Goal: Entertainment & Leisure: Consume media (video, audio)

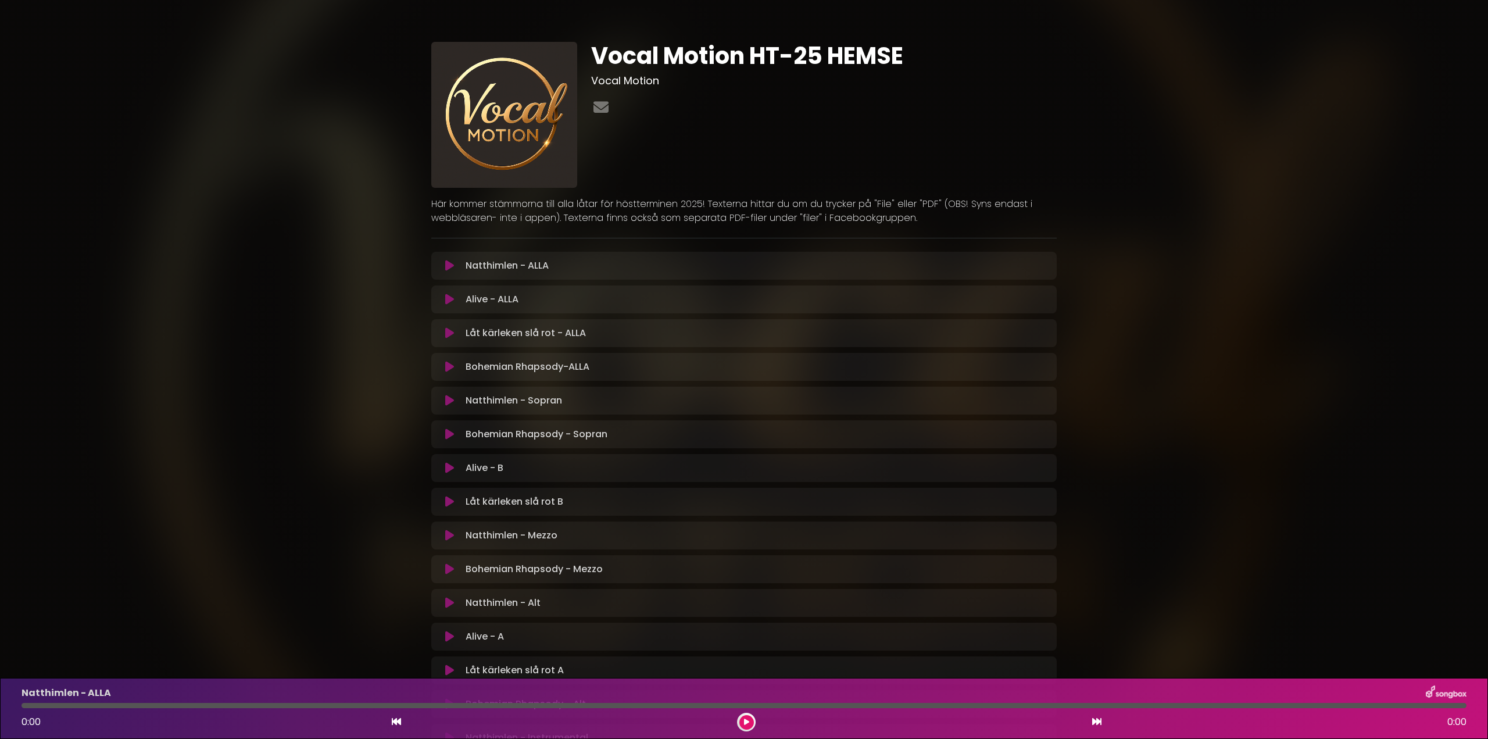
click at [447, 565] on icon at bounding box center [449, 569] width 9 height 12
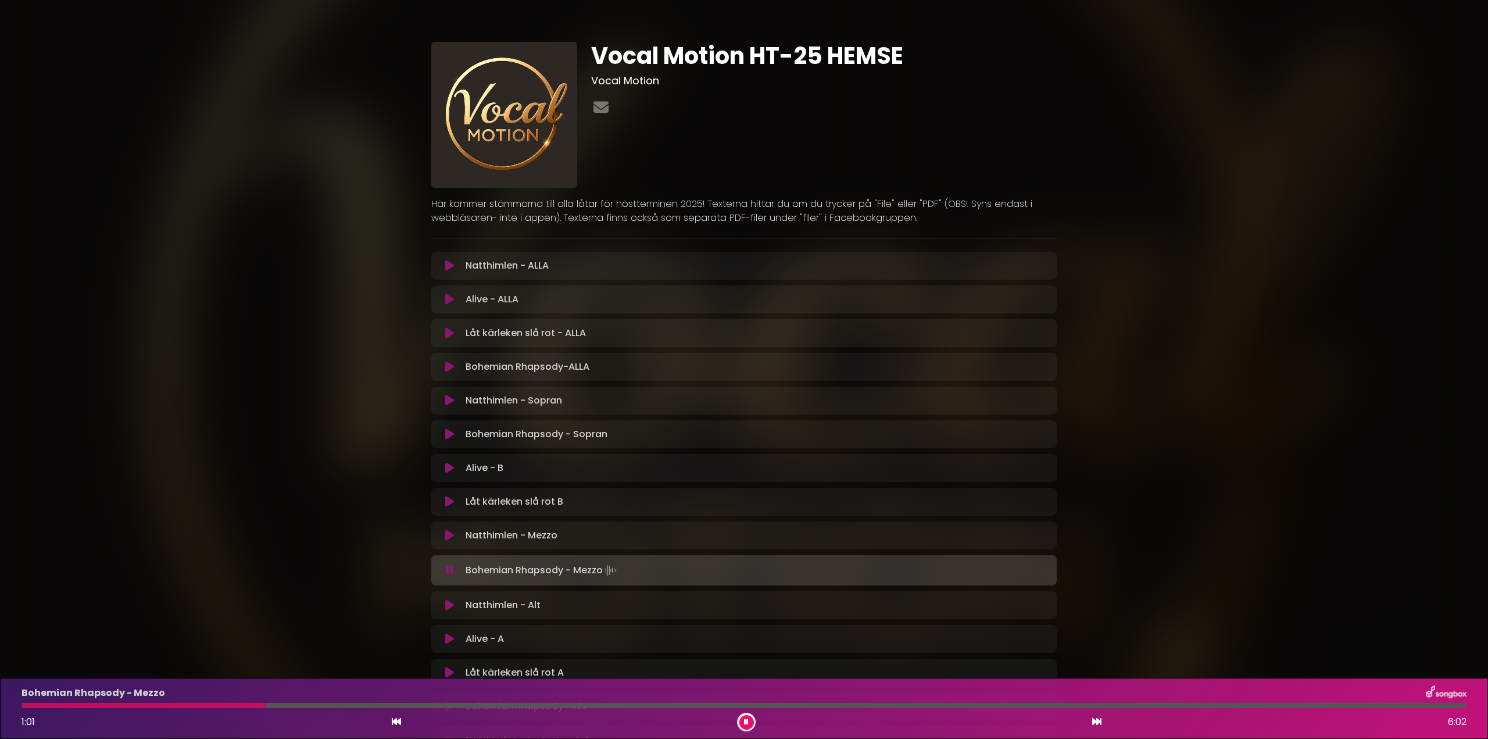
drag, startPoint x: 447, startPoint y: 362, endPoint x: 621, endPoint y: 526, distance: 238.4
click at [446, 364] on icon at bounding box center [449, 367] width 9 height 12
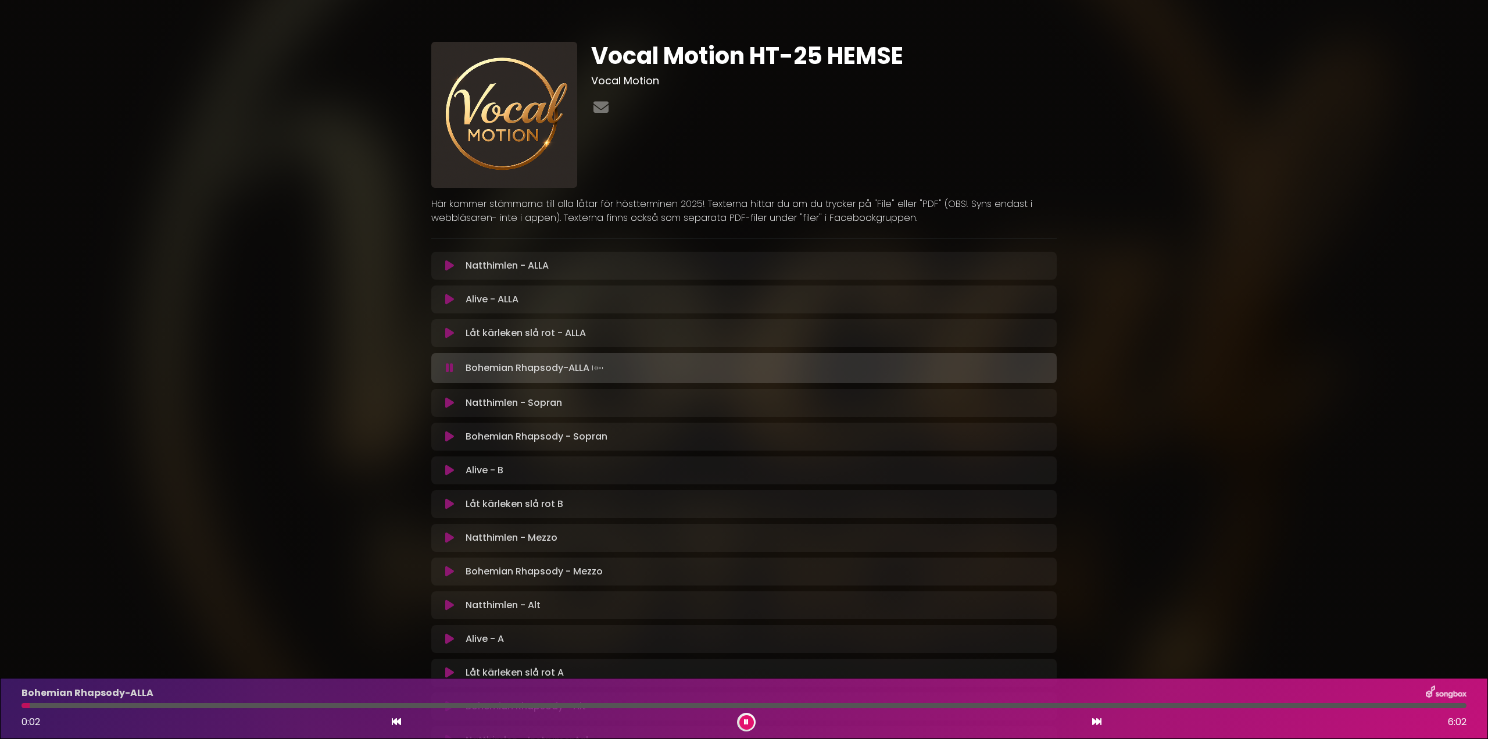
click at [765, 707] on div at bounding box center [743, 705] width 1445 height 5
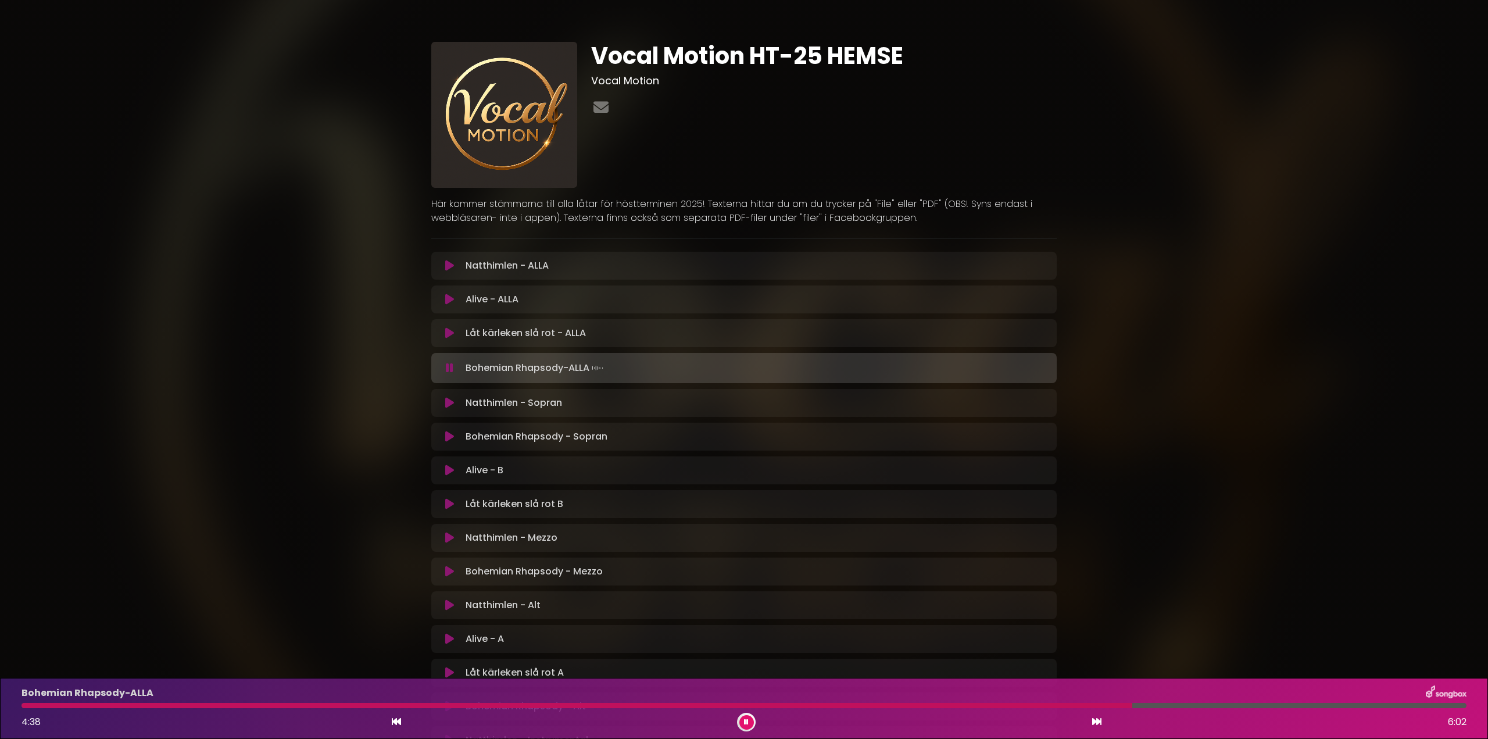
click at [745, 721] on icon at bounding box center [746, 721] width 5 height 7
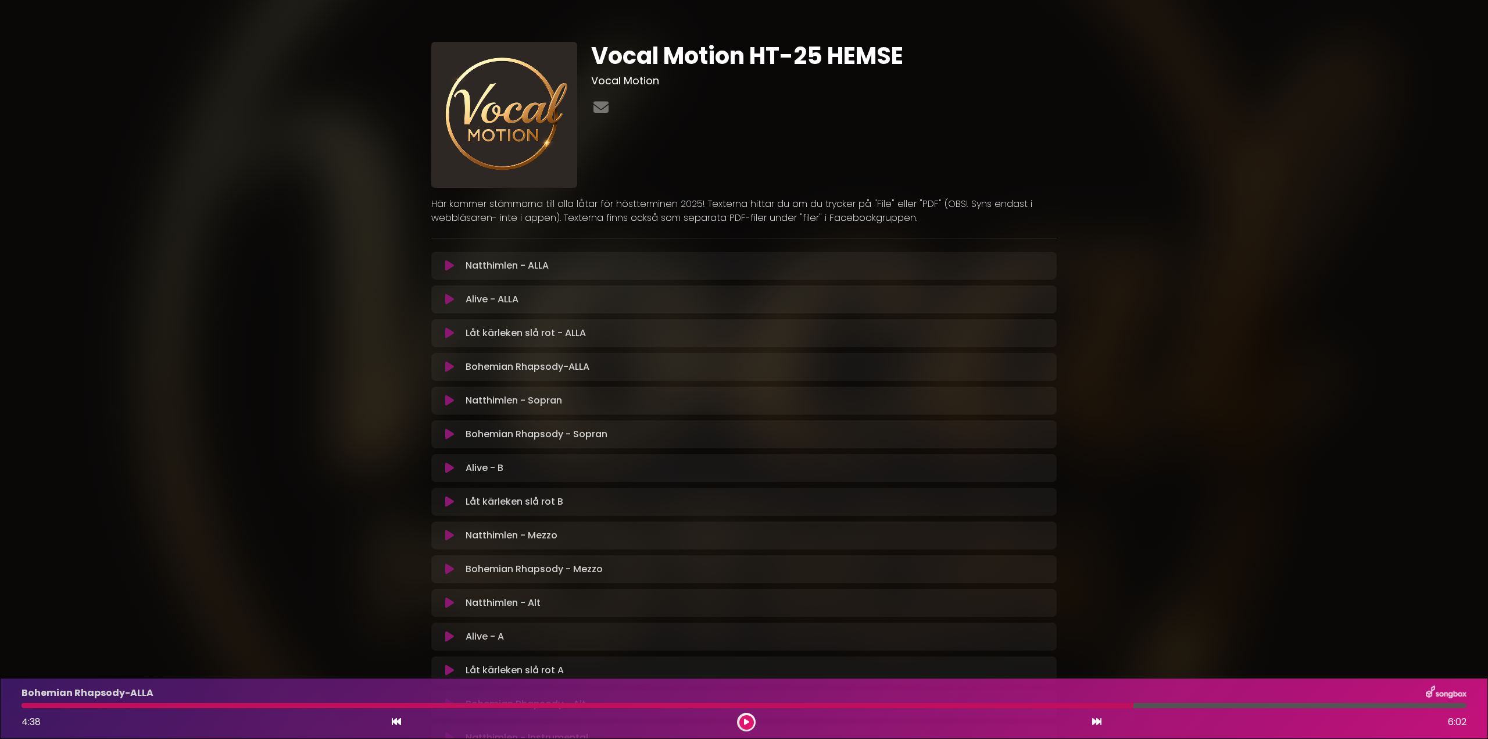
click at [449, 632] on icon at bounding box center [449, 636] width 9 height 12
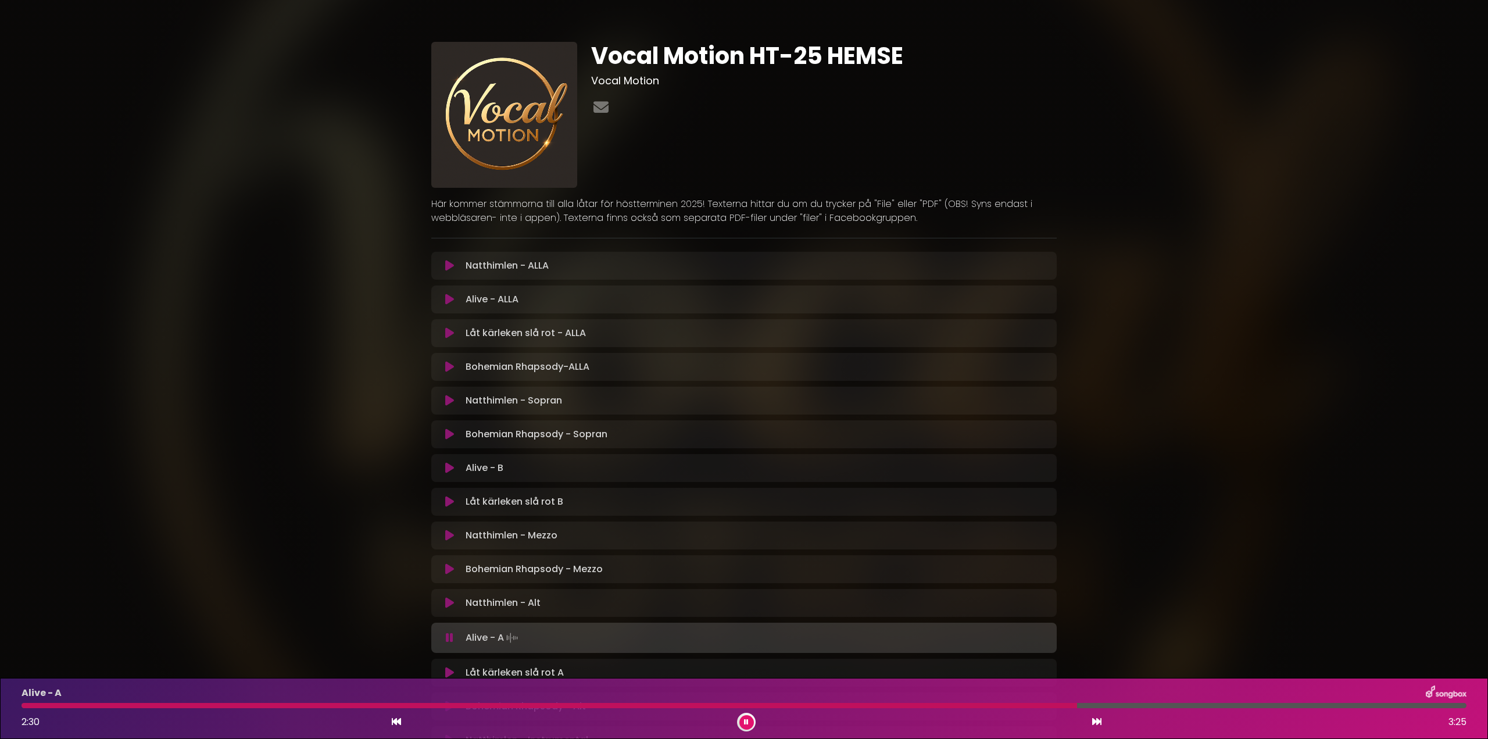
click at [1099, 705] on div at bounding box center [743, 705] width 1445 height 5
click at [1127, 703] on div at bounding box center [743, 705] width 1445 height 5
click at [449, 671] on icon at bounding box center [449, 672] width 9 height 12
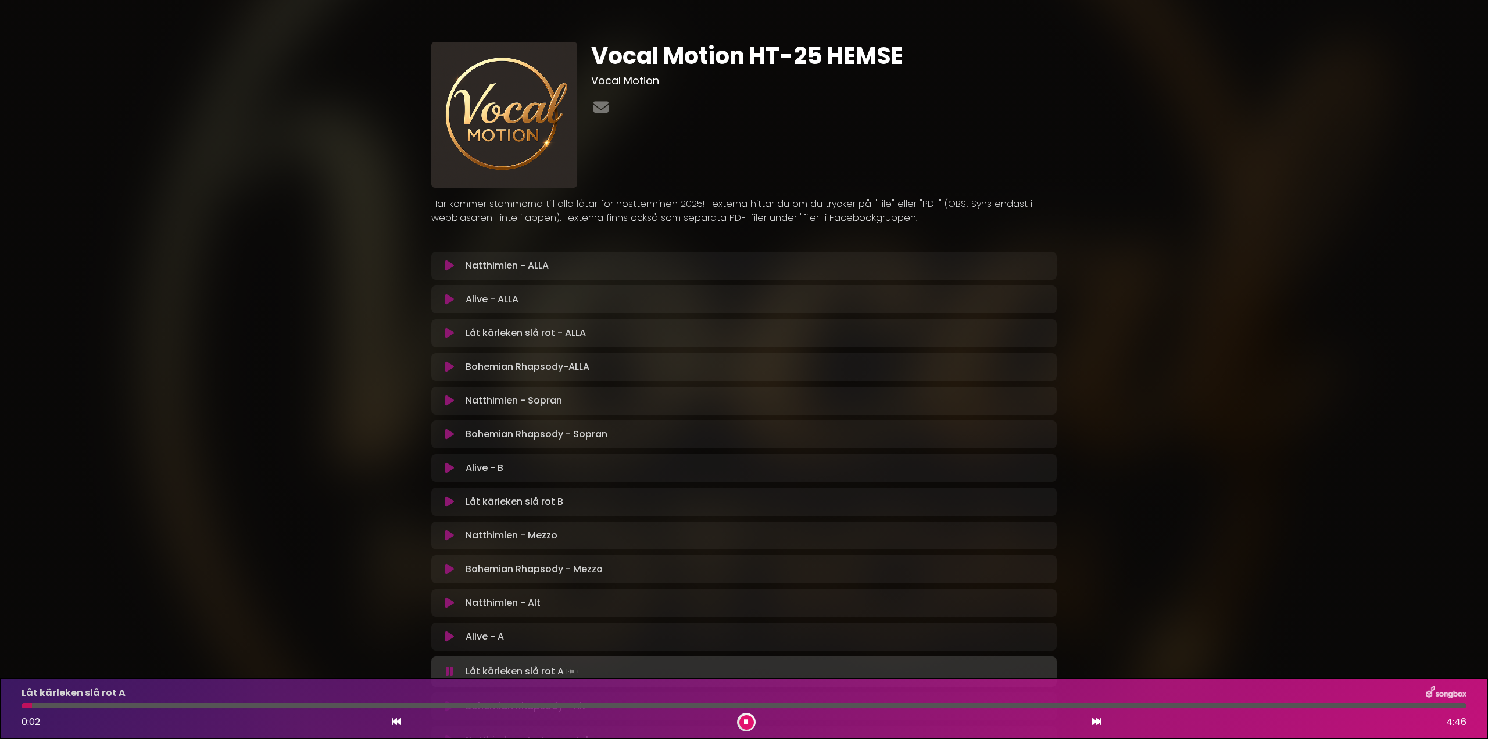
click at [73, 703] on div at bounding box center [743, 705] width 1445 height 5
click at [146, 705] on div at bounding box center [743, 705] width 1445 height 5
click at [137, 704] on div at bounding box center [86, 705] width 130 height 5
click at [218, 705] on div at bounding box center [134, 705] width 226 height 5
click at [212, 706] on div at bounding box center [116, 705] width 191 height 5
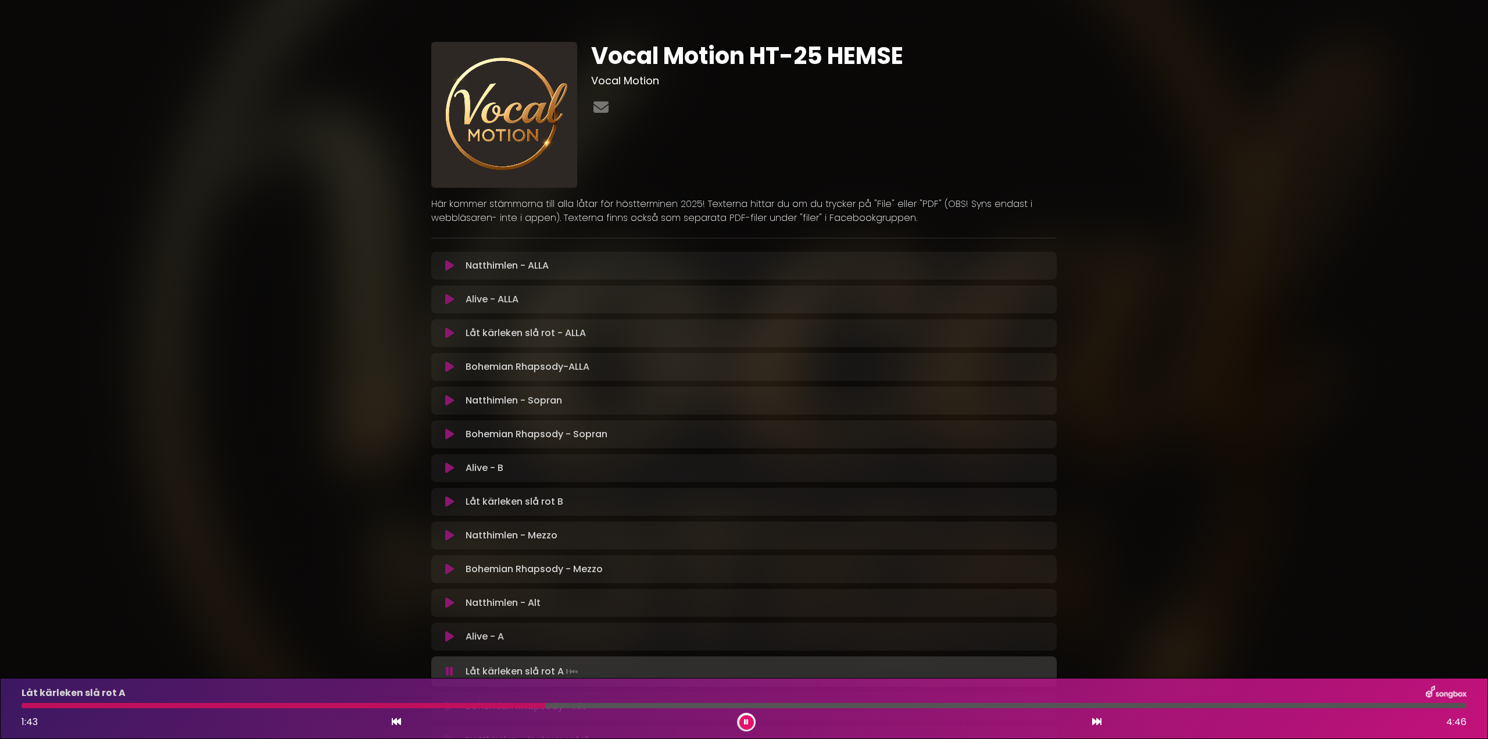
click at [514, 704] on div at bounding box center [283, 705] width 524 height 5
click at [506, 707] on div at bounding box center [279, 705] width 517 height 5
click at [502, 708] on div "Låt kärleken slå rot A 1:41 4:46" at bounding box center [744, 708] width 1458 height 46
click at [496, 703] on div at bounding box center [278, 705] width 514 height 5
click at [499, 703] on div at bounding box center [330, 705] width 619 height 5
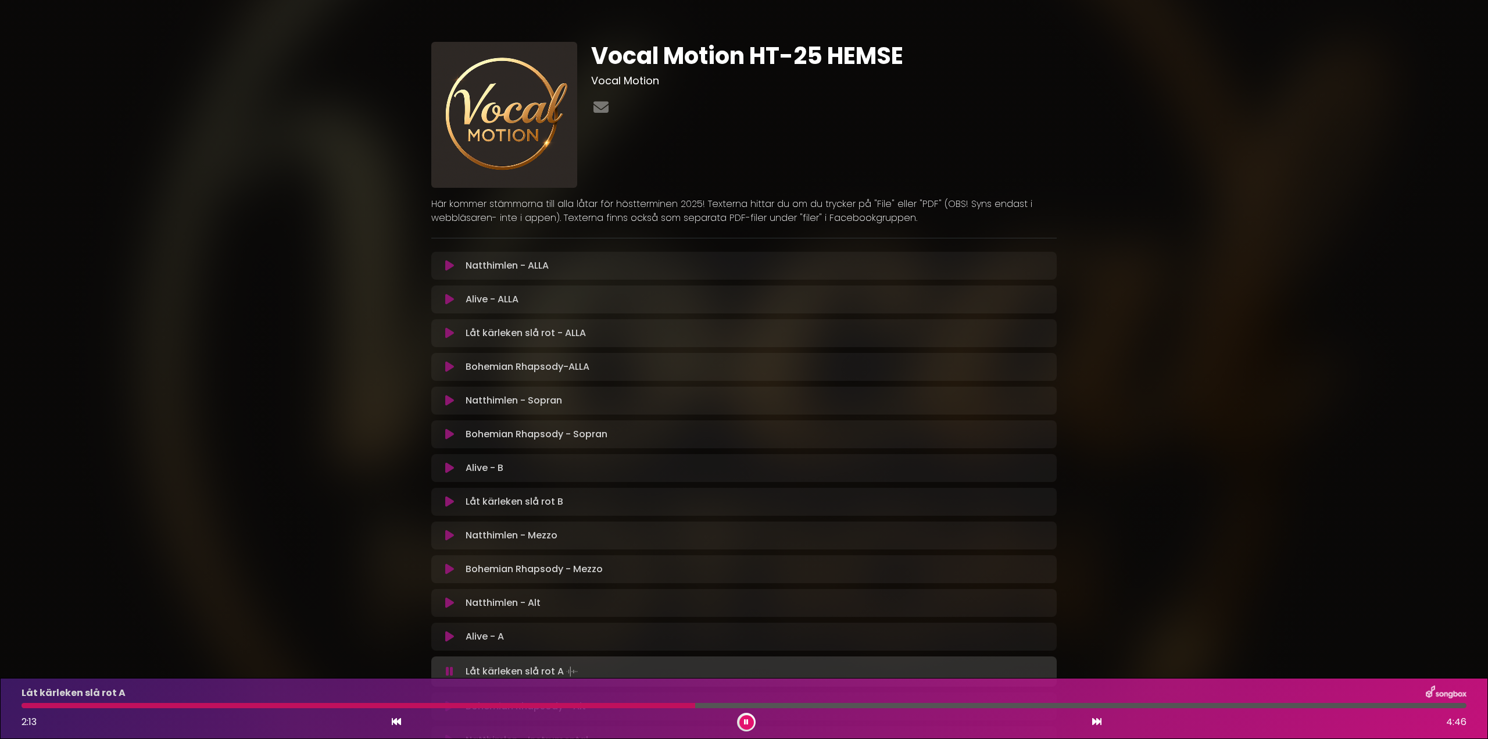
click at [817, 703] on div at bounding box center [743, 705] width 1445 height 5
click at [917, 704] on div at bounding box center [743, 705] width 1445 height 5
click at [905, 700] on div "Låt kärleken slå rot A 2:59 4:46" at bounding box center [744, 708] width 1458 height 46
click at [894, 703] on div at bounding box center [473, 705] width 905 height 5
click at [919, 703] on div at bounding box center [486, 705] width 930 height 5
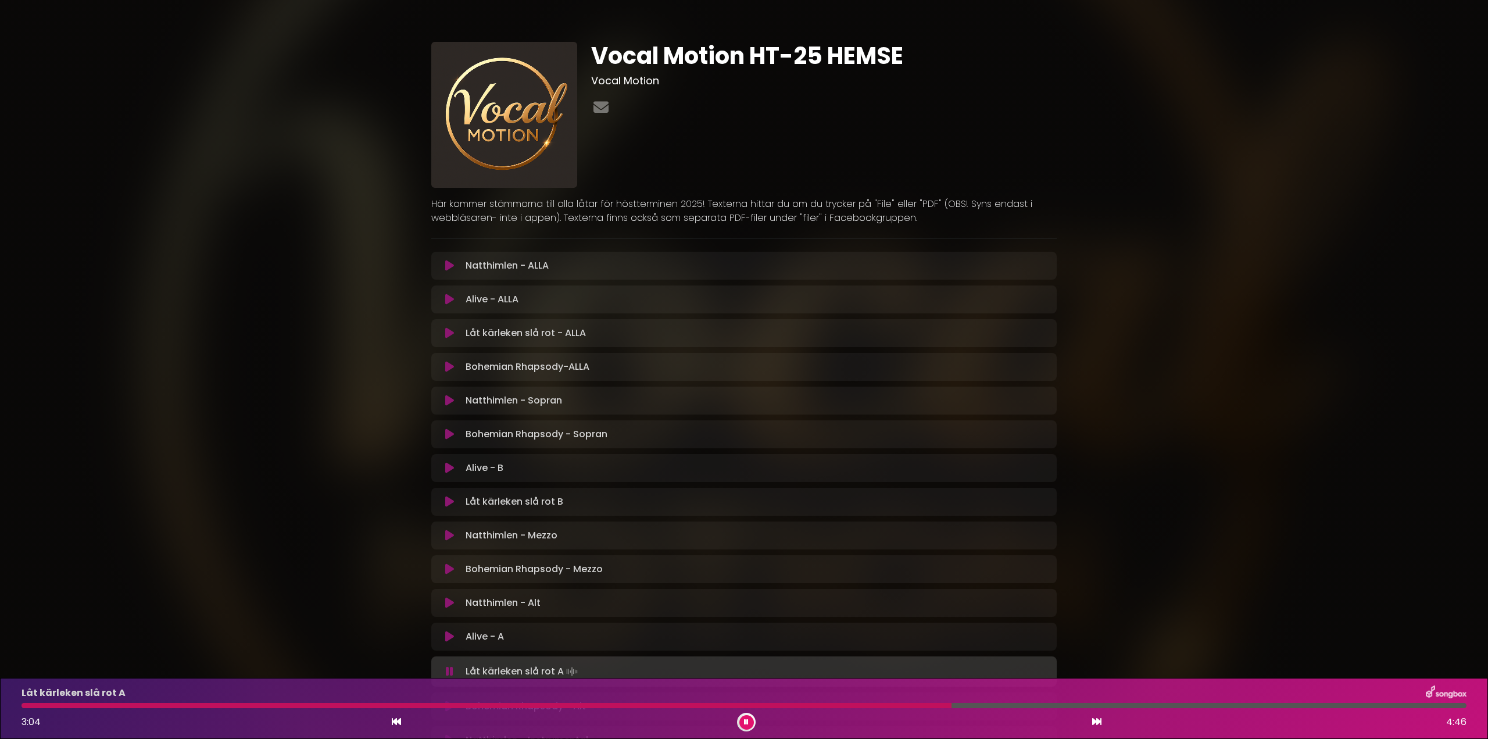
click at [921, 704] on div at bounding box center [486, 705] width 930 height 5
click at [908, 702] on div "Låt kärleken slå rot A 3:03 4:46" at bounding box center [744, 708] width 1458 height 46
click at [910, 705] on div at bounding box center [483, 705] width 925 height 5
click at [902, 704] on div at bounding box center [509, 705] width 977 height 5
click at [452, 534] on icon at bounding box center [449, 535] width 9 height 12
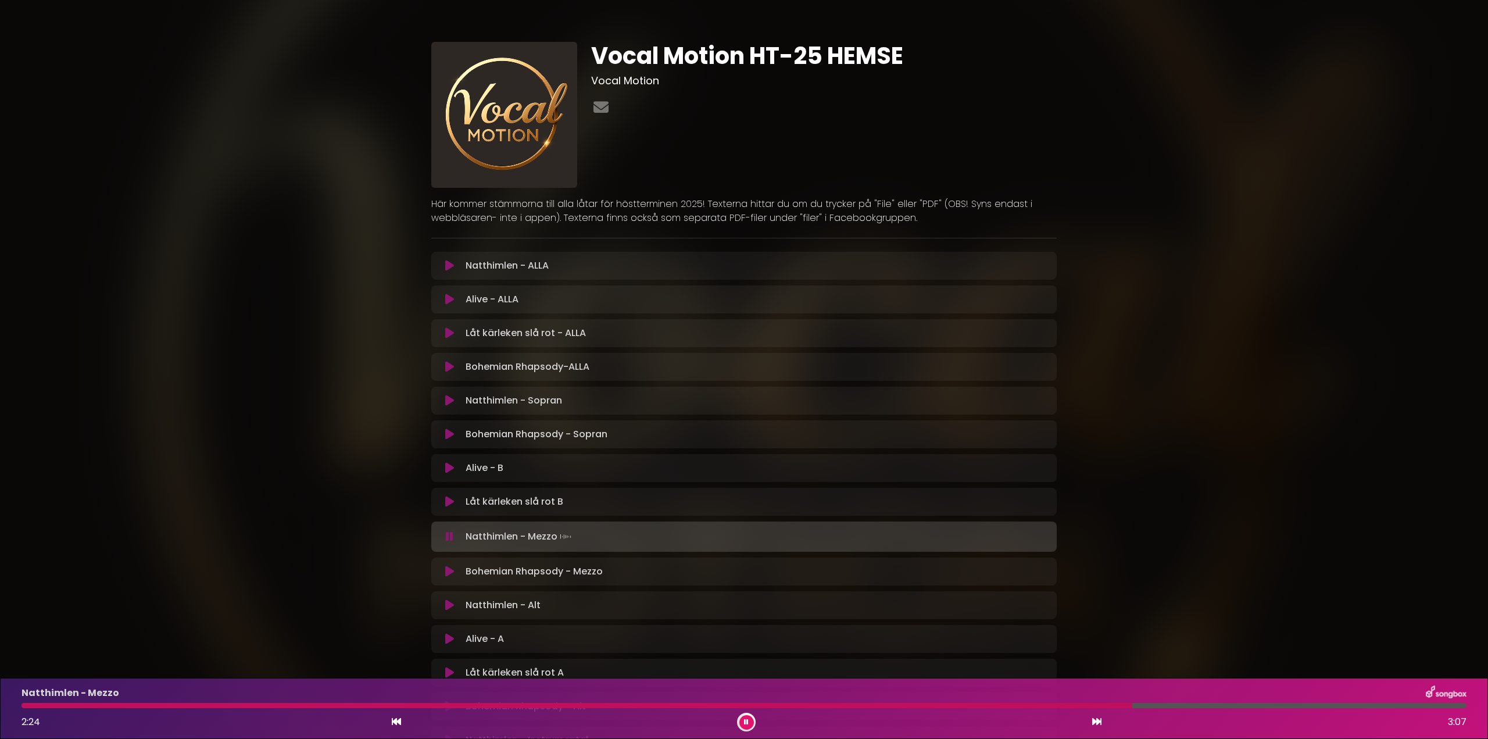
click at [1020, 703] on div at bounding box center [576, 705] width 1110 height 5
click at [965, 703] on div at bounding box center [547, 705] width 1053 height 5
click at [949, 708] on div "Natthimlen - Mezzo 2:04 3:07" at bounding box center [744, 708] width 1458 height 46
click at [951, 703] on div at bounding box center [504, 705] width 966 height 5
click at [751, 722] on button at bounding box center [746, 722] width 15 height 15
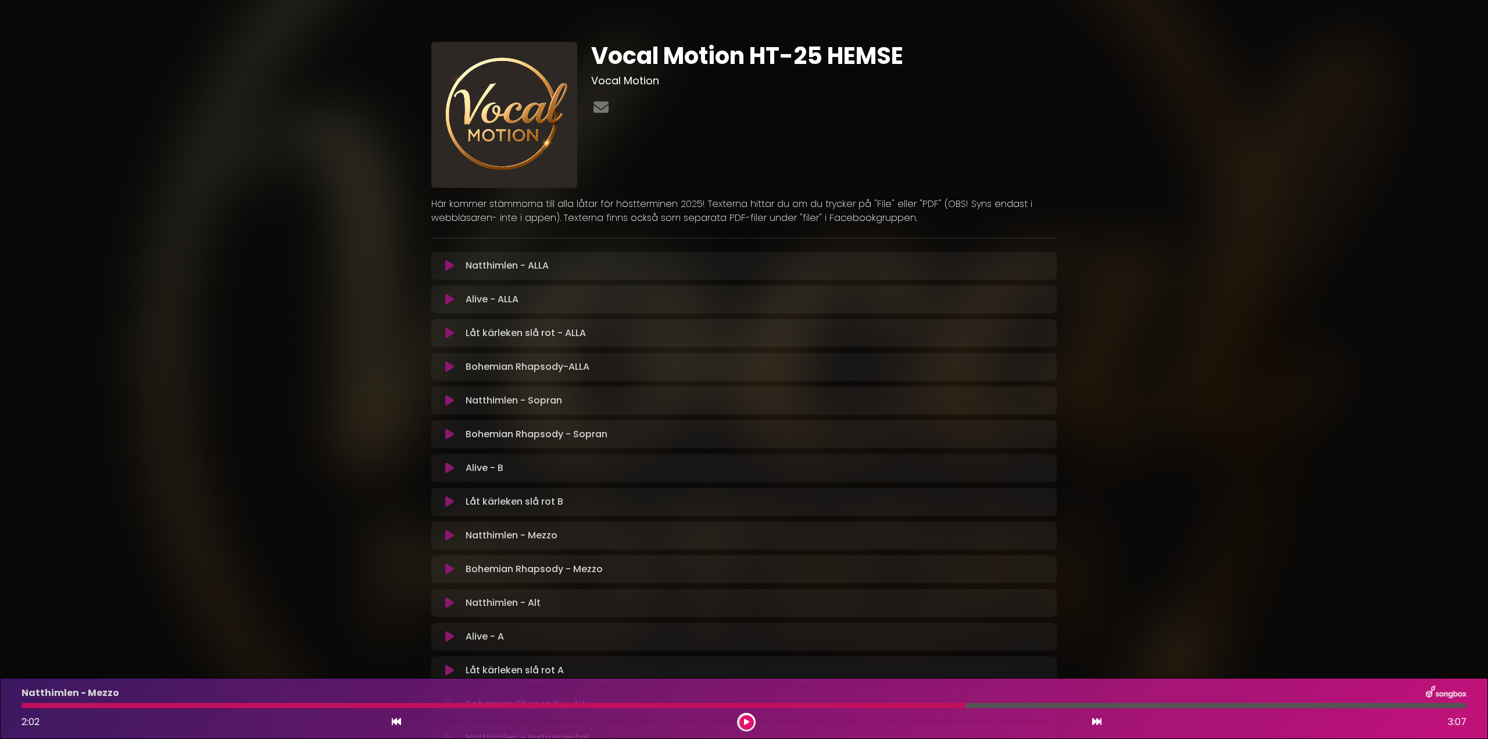
click at [751, 722] on button at bounding box center [746, 722] width 15 height 15
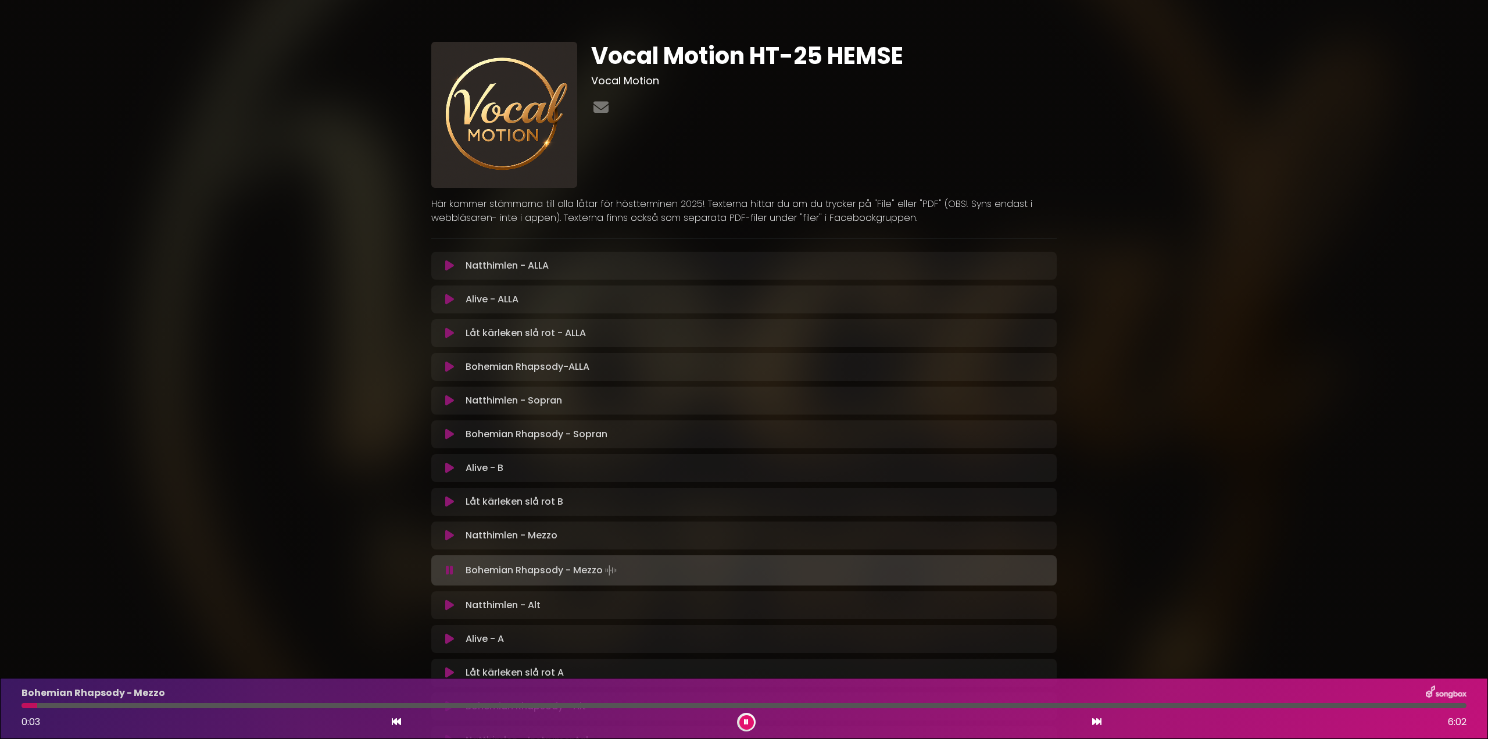
click at [746, 719] on icon at bounding box center [746, 721] width 5 height 7
